Goal: Task Accomplishment & Management: Manage account settings

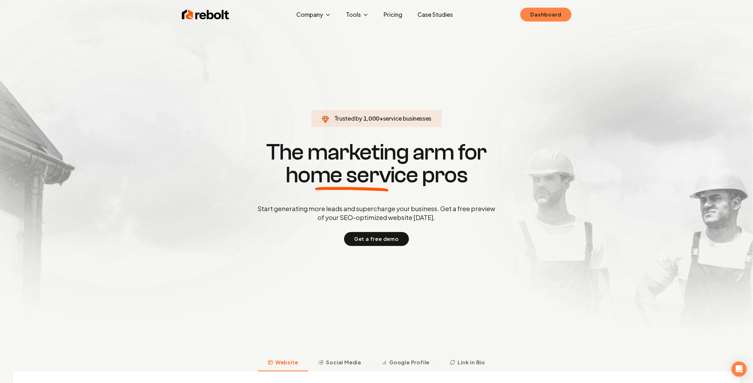
click at [545, 9] on link "Dashboard" at bounding box center [545, 15] width 51 height 14
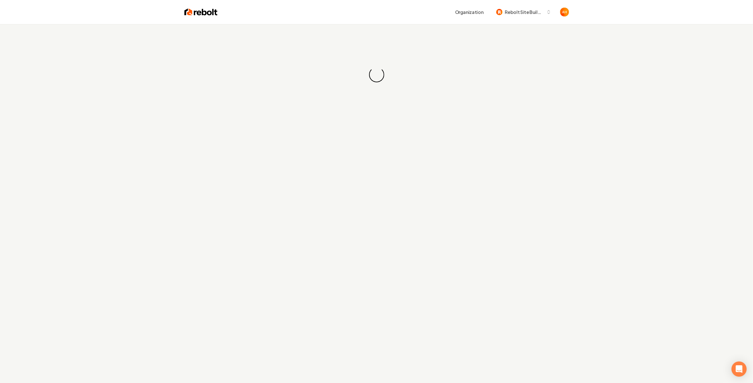
click at [429, 15] on div "Organization Rebolt Site Builder" at bounding box center [393, 11] width 351 height 11
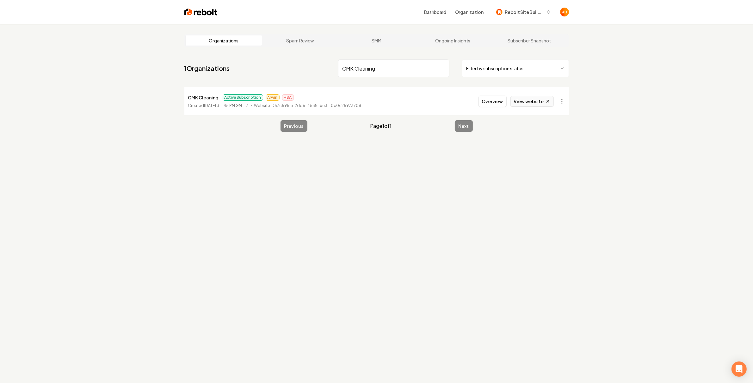
type input "CMK Cleaning"
click at [523, 100] on link "View website" at bounding box center [531, 101] width 43 height 11
click at [502, 105] on button "Overview" at bounding box center [493, 101] width 28 height 11
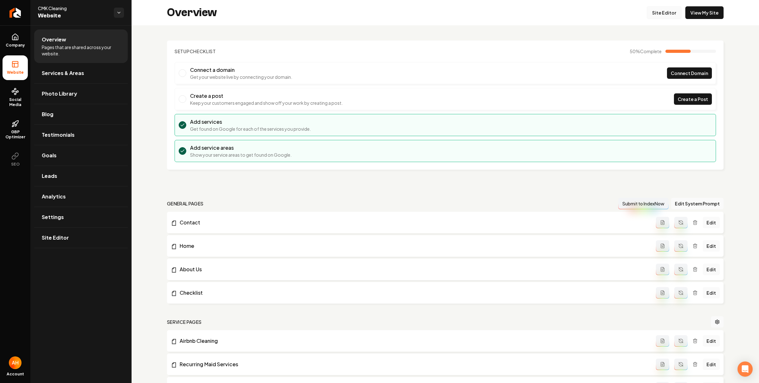
click at [654, 11] on link "Site Editor" at bounding box center [664, 12] width 35 height 13
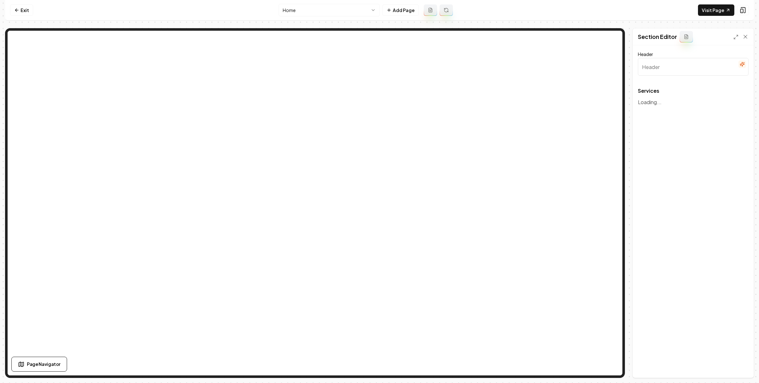
type input "Our Expert Cleaning Services"
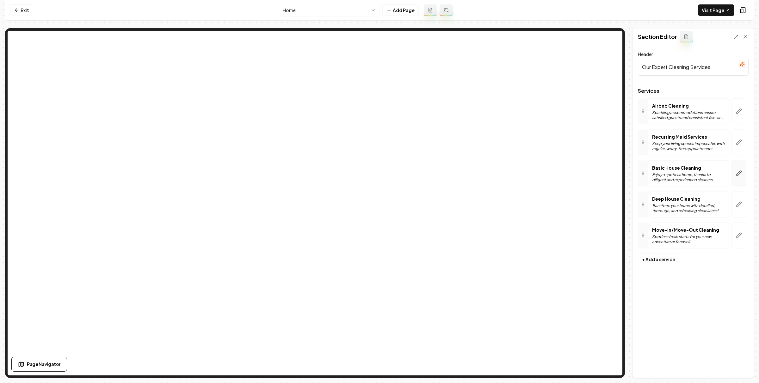
click at [740, 165] on button "button" at bounding box center [739, 173] width 15 height 26
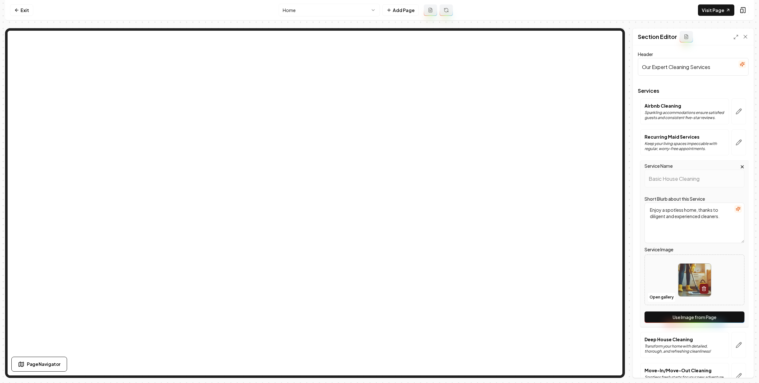
scroll to position [41, 0]
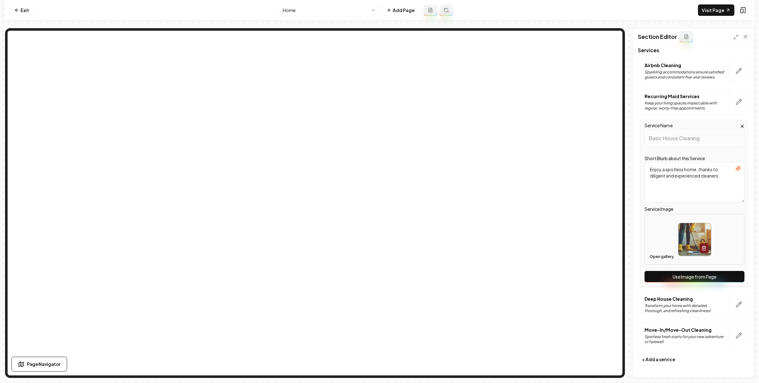
click at [662, 256] on button "Open gallery" at bounding box center [661, 256] width 28 height 10
click at [670, 254] on button "Open gallery" at bounding box center [661, 256] width 28 height 10
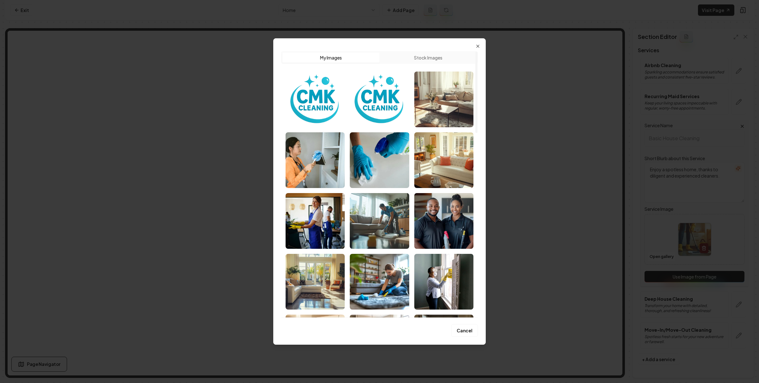
click at [437, 55] on button "Stock Images" at bounding box center [428, 57] width 97 height 10
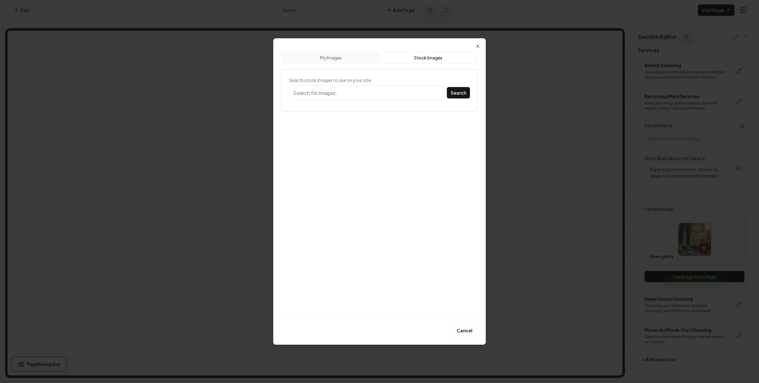
click at [393, 90] on input "Search stock images to use on your site." at bounding box center [366, 93] width 154 height 14
type input "home interior"
click at [447, 87] on button "Search" at bounding box center [458, 92] width 23 height 11
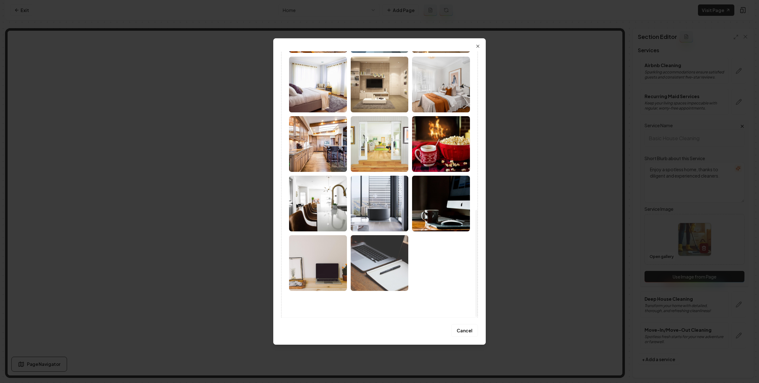
scroll to position [393, 0]
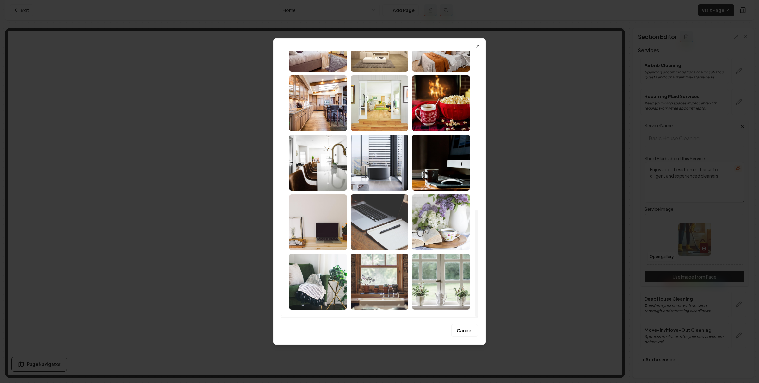
click at [322, 149] on img at bounding box center [318, 163] width 58 height 56
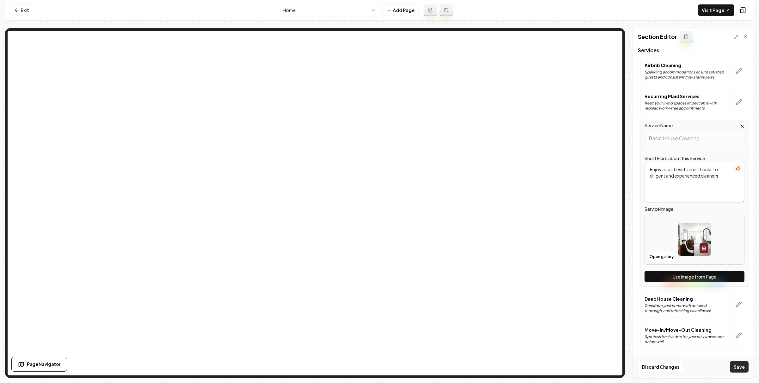
click at [734, 365] on button "Save" at bounding box center [739, 366] width 19 height 11
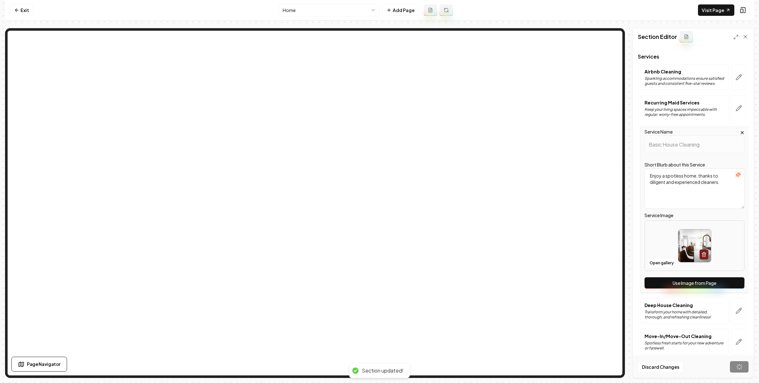
scroll to position [0, 0]
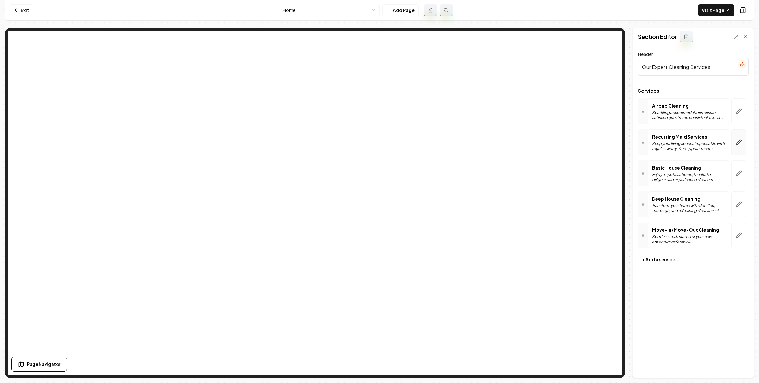
click at [734, 142] on button "button" at bounding box center [739, 142] width 15 height 26
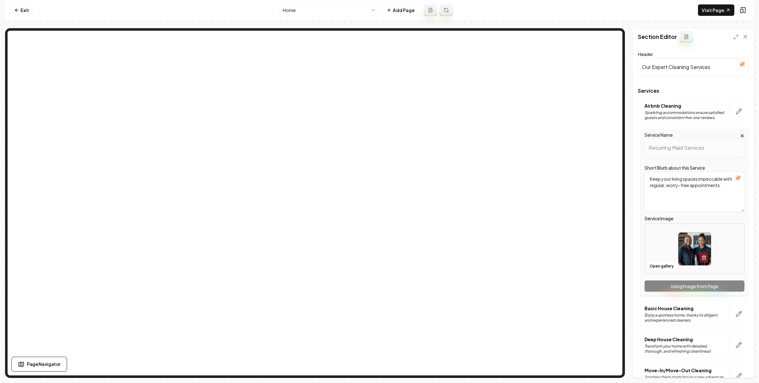
click at [669, 261] on div at bounding box center [694, 248] width 99 height 43
click at [22, 10] on link "Exit" at bounding box center [21, 9] width 23 height 11
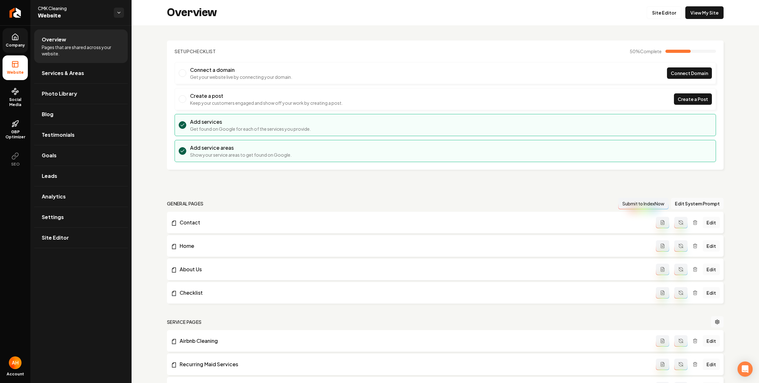
click at [18, 33] on link "Company" at bounding box center [15, 40] width 25 height 25
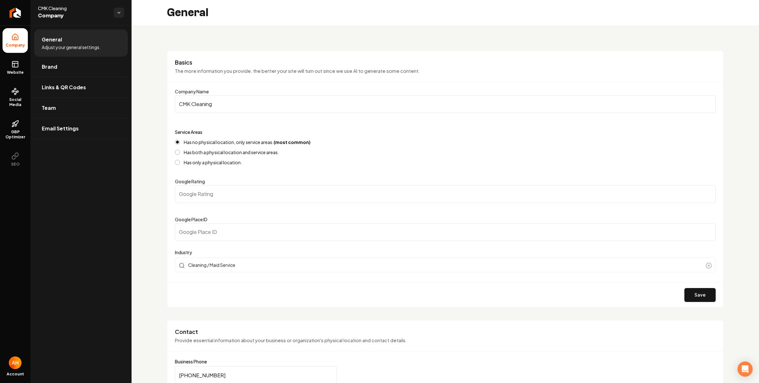
click at [260, 227] on input "Google Place ID" at bounding box center [445, 232] width 541 height 18
paste input "ChIJNz4MhlH5ug8R8xXVxc_n5o0"
type input "ChIJNz4MhlH5ug8R8xXVxc_n5o0"
click at [307, 198] on input "Google Rating" at bounding box center [445, 194] width 541 height 18
type input "5"
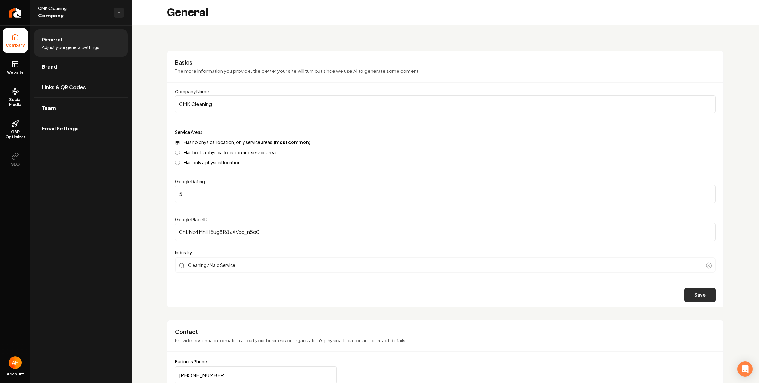
click at [691, 289] on button "Save" at bounding box center [699, 295] width 31 height 14
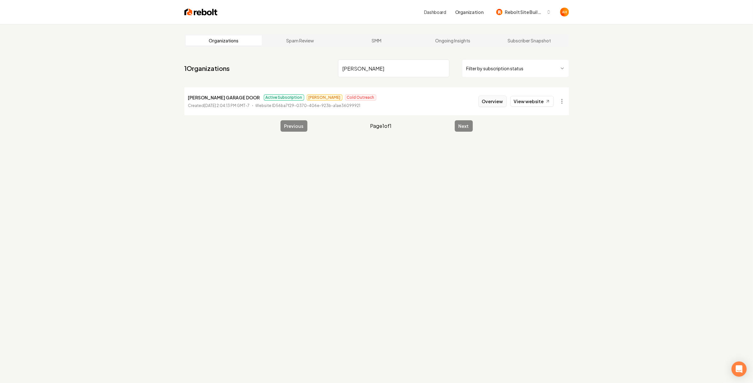
type input "tinkham"
click at [498, 99] on button "Overview" at bounding box center [493, 101] width 28 height 11
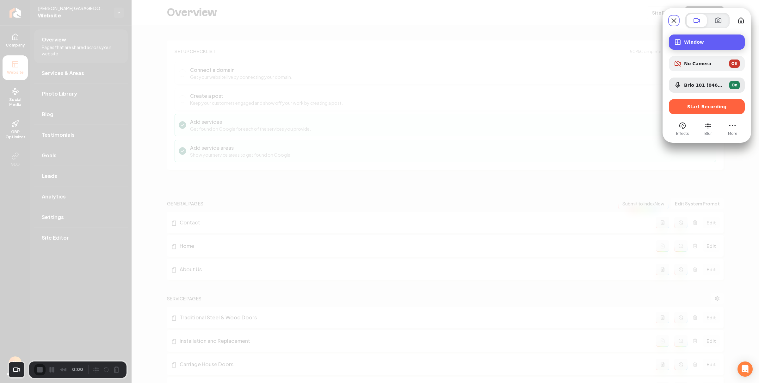
click at [706, 44] on span "Window" at bounding box center [712, 42] width 56 height 5
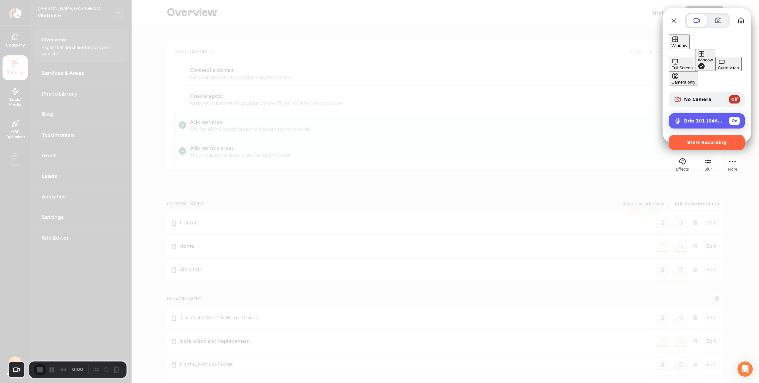
click at [698, 118] on span "Brio 101 (046d:094d)" at bounding box center [704, 120] width 40 height 5
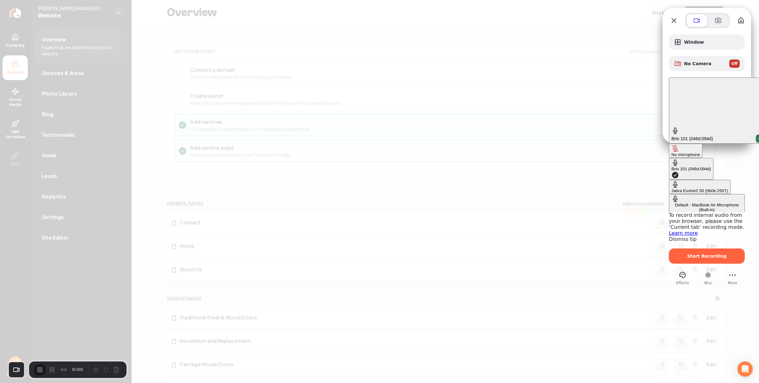
click at [671, 188] on div "Jabra Evolve2 50 (0b0e:2507)" at bounding box center [699, 190] width 57 height 5
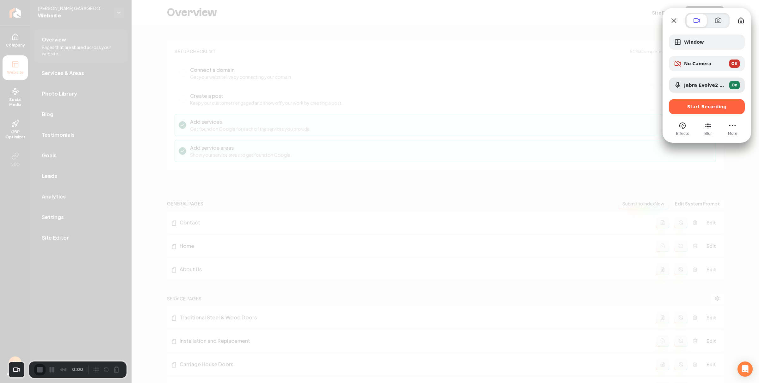
drag, startPoint x: 708, startPoint y: 47, endPoint x: 706, endPoint y: 50, distance: 4.0
click at [708, 47] on div "Window" at bounding box center [707, 41] width 76 height 15
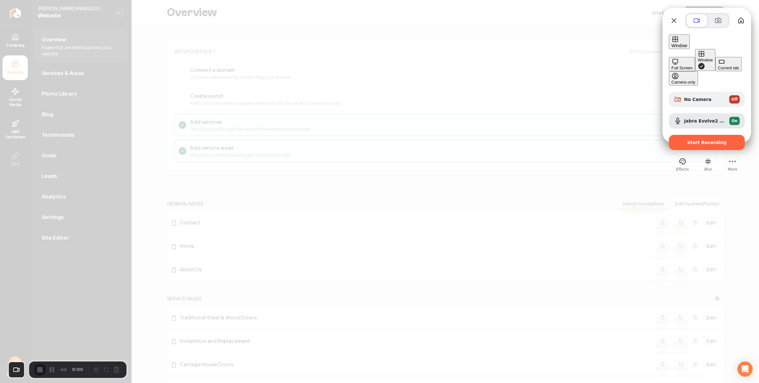
click at [671, 65] on div "Full Screen" at bounding box center [681, 67] width 21 height 5
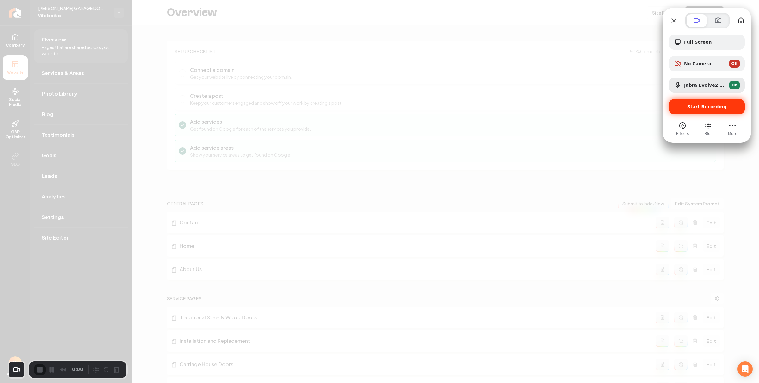
click at [690, 104] on span "Start Recording" at bounding box center [707, 106] width 40 height 5
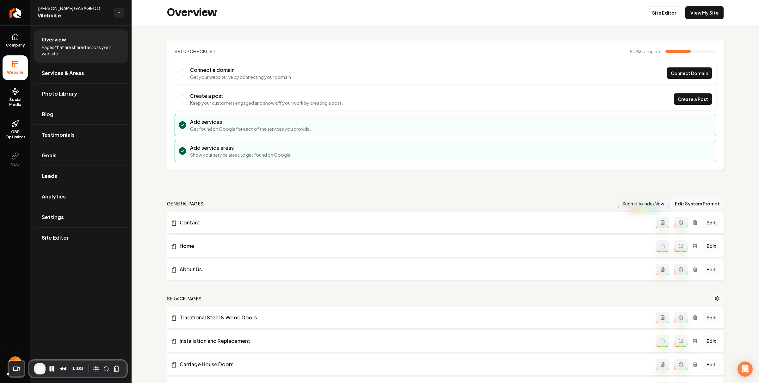
drag, startPoint x: 417, startPoint y: 74, endPoint x: 430, endPoint y: 65, distance: 15.0
click at [417, 74] on li "Connect a domain Get your website live by connecting your domain. Connect Domain" at bounding box center [445, 73] width 541 height 22
click at [699, 6] on link "View My Site" at bounding box center [704, 12] width 38 height 13
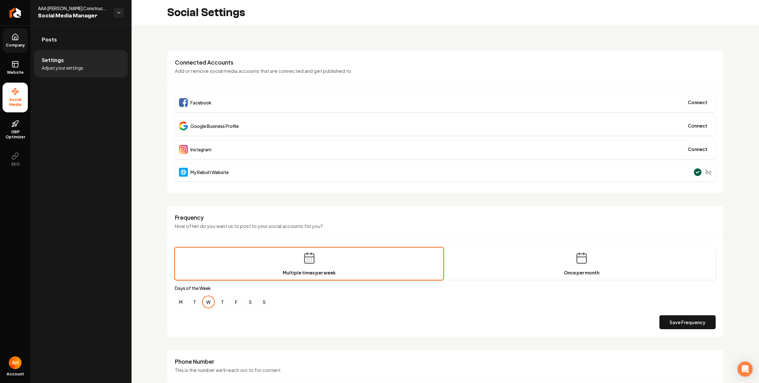
click at [16, 41] on link "Company" at bounding box center [15, 40] width 25 height 25
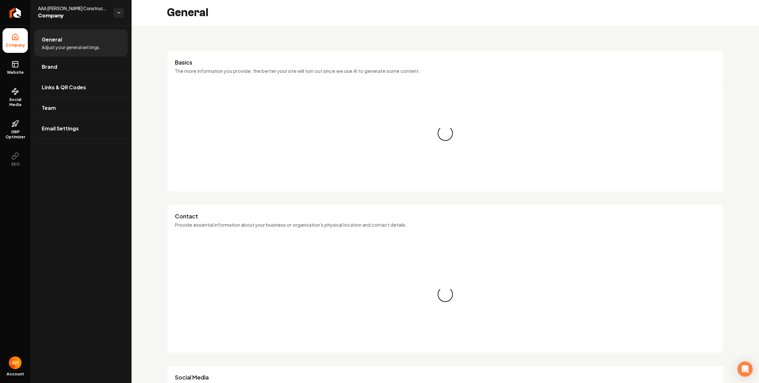
click at [10, 67] on link "Website" at bounding box center [15, 67] width 25 height 25
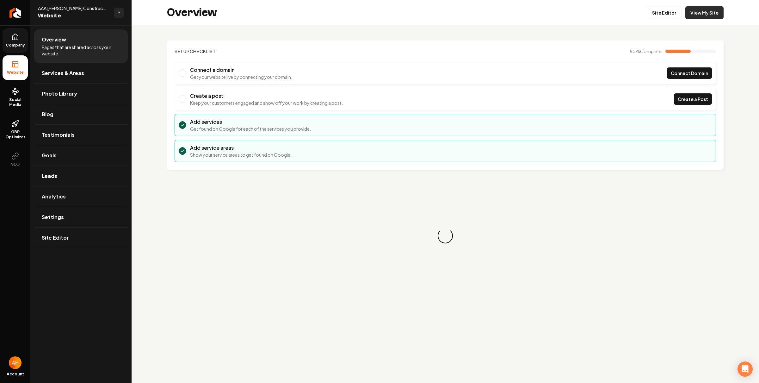
click at [714, 13] on link "View My Site" at bounding box center [704, 12] width 38 height 13
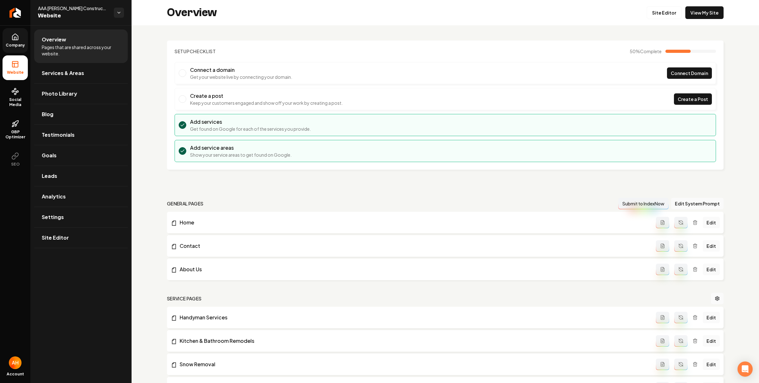
click at [414, 31] on div "Setup Checklist 50 % Complete Connect a domain Get your website live by connect…" at bounding box center [445, 289] width 627 height 528
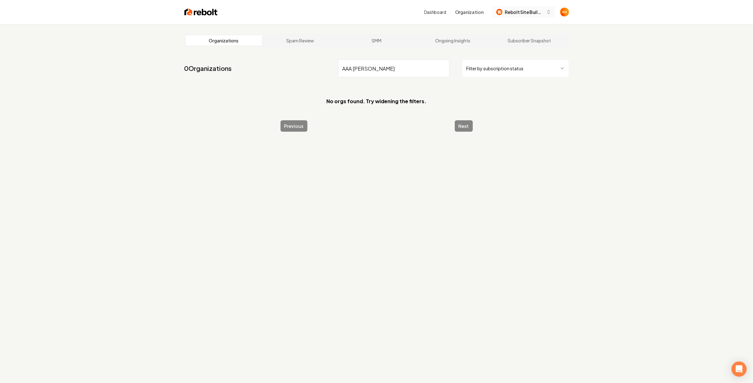
type input "AAA ruiz"
click at [535, 9] on span "Rebolt Site Builder" at bounding box center [524, 12] width 39 height 7
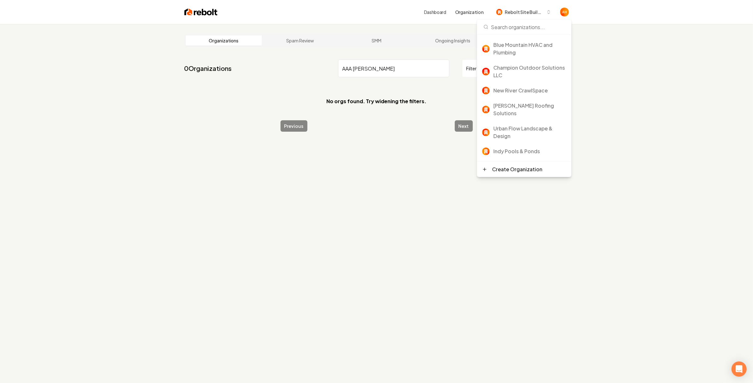
click at [440, 14] on link "Dashboard" at bounding box center [435, 12] width 22 height 6
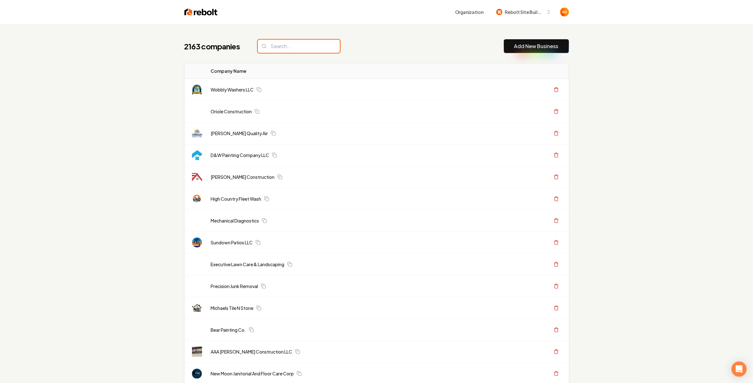
click at [281, 44] on input "search" at bounding box center [299, 46] width 82 height 13
type input "Z"
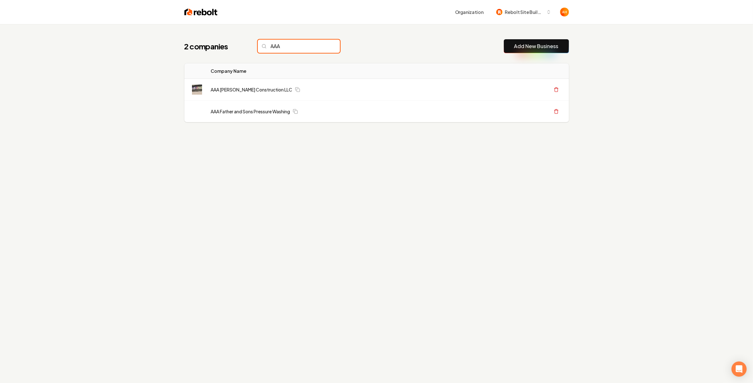
type input "AAA"
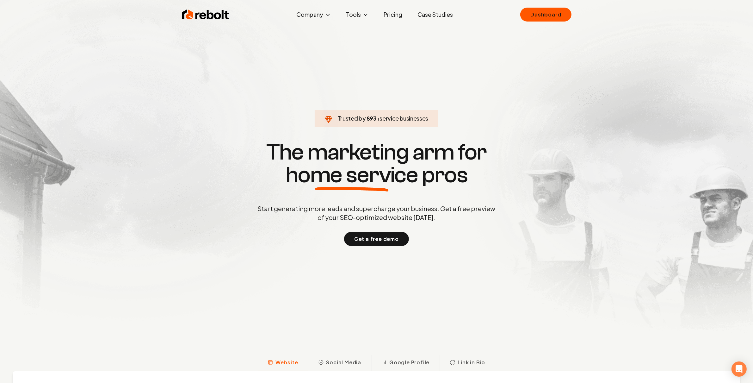
click link "Dashboard" at bounding box center [545, 15] width 51 height 14
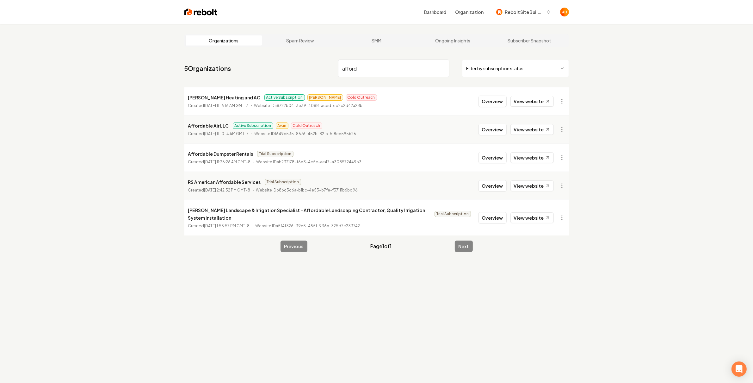
type input "afford"
click at [494, 139] on li "Affordable Air LLC Active Subscription Avan Cold Outreach Created [DATE] 11:10:…" at bounding box center [376, 129] width 385 height 28
click at [498, 132] on button "Overview" at bounding box center [493, 129] width 28 height 11
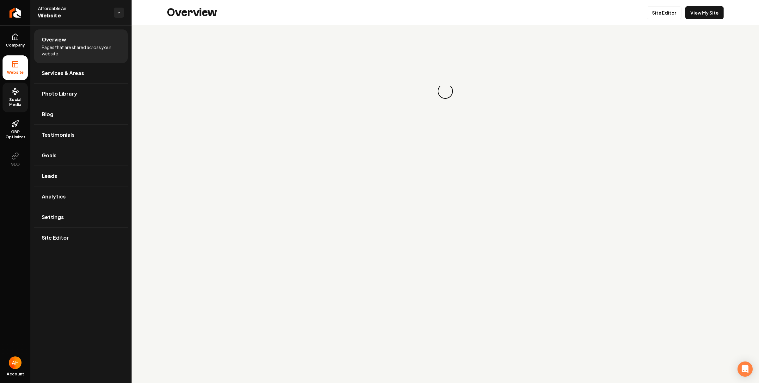
click at [10, 90] on link "Social Media" at bounding box center [15, 98] width 25 height 30
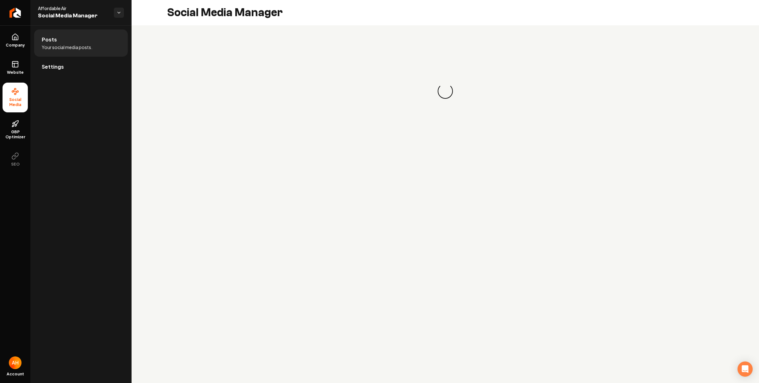
drag, startPoint x: 95, startPoint y: 81, endPoint x: 98, endPoint y: 77, distance: 5.4
click at [95, 80] on div "Posts Your social media posts. Settings" at bounding box center [80, 203] width 101 height 357
click at [98, 76] on link "Settings" at bounding box center [81, 67] width 94 height 20
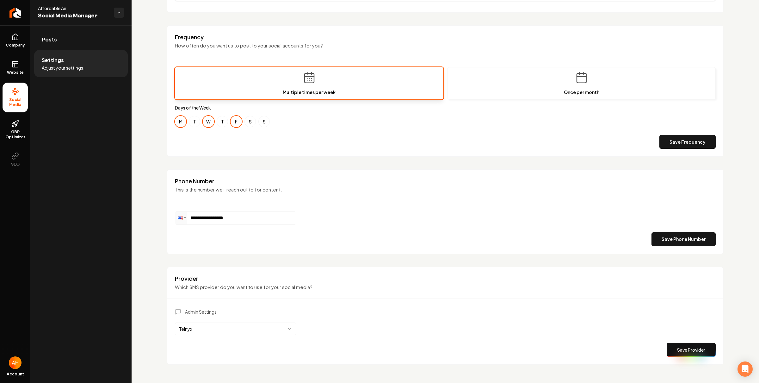
scroll to position [185, 0]
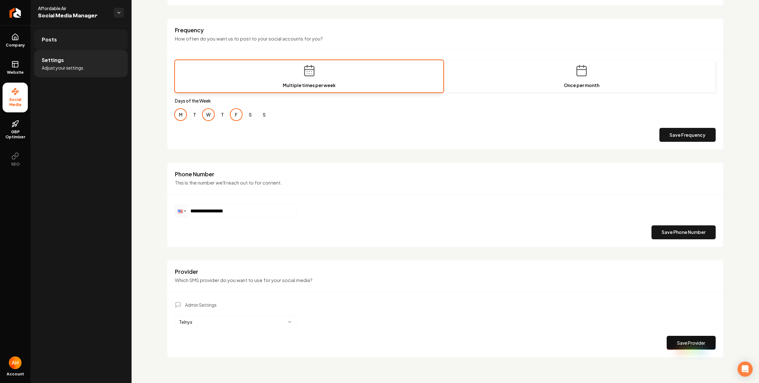
click at [92, 44] on link "Posts" at bounding box center [81, 39] width 94 height 20
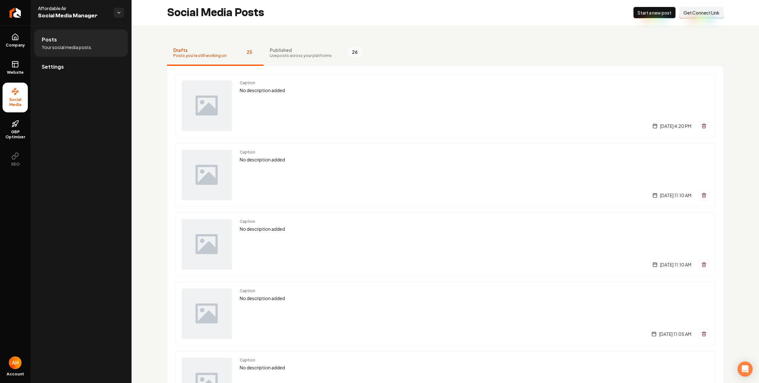
click at [295, 58] on button "Published Live posts across your platforms 26" at bounding box center [316, 52] width 106 height 25
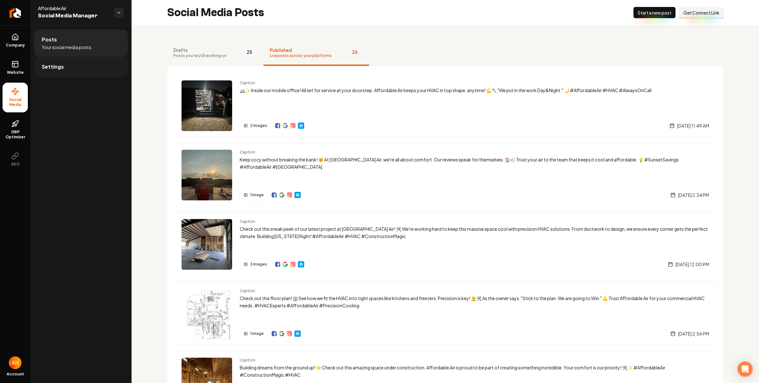
click at [104, 63] on link "Settings" at bounding box center [81, 67] width 94 height 20
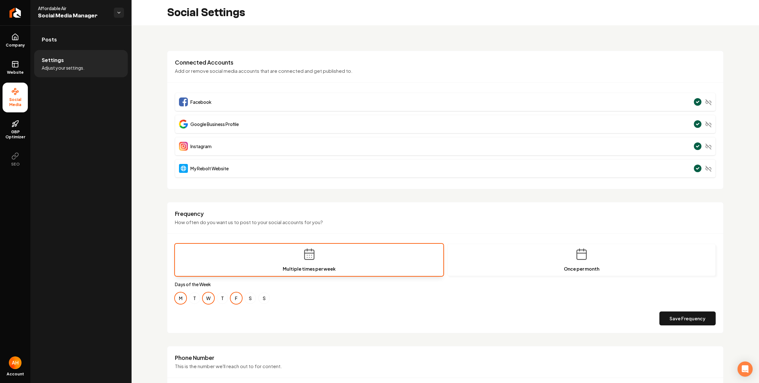
scroll to position [185, 0]
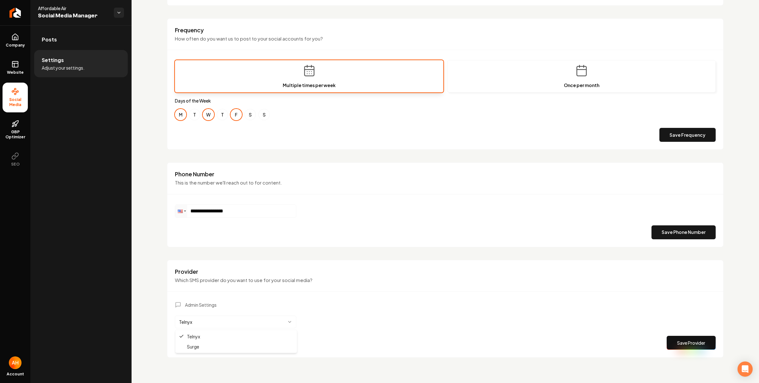
click at [277, 324] on html "**********" at bounding box center [379, 191] width 759 height 383
